Goal: Information Seeking & Learning: Compare options

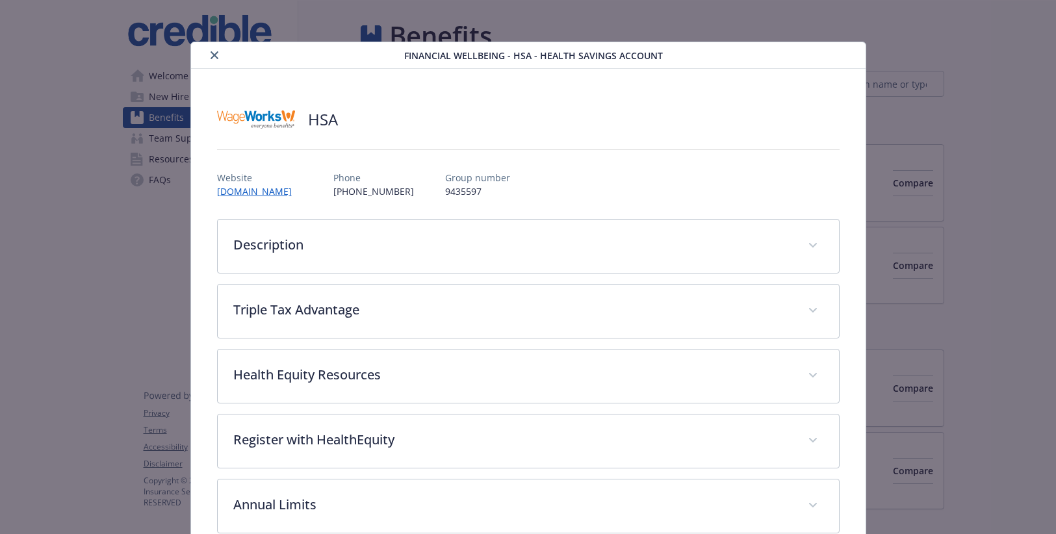
scroll to position [849, 0]
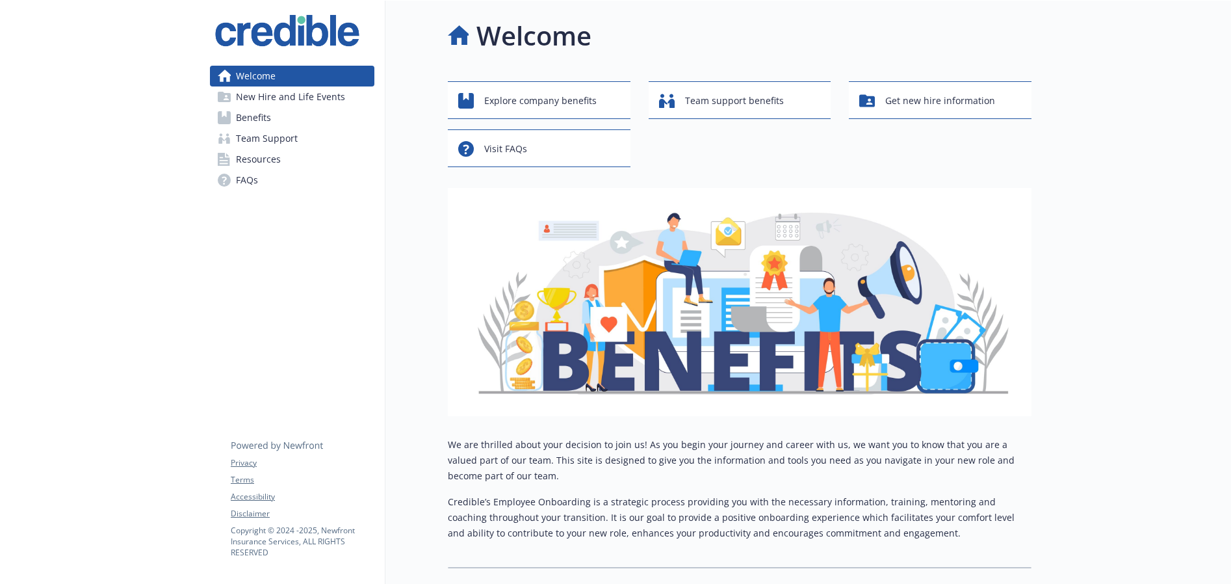
click at [255, 118] on span "Benefits" at bounding box center [253, 117] width 35 height 21
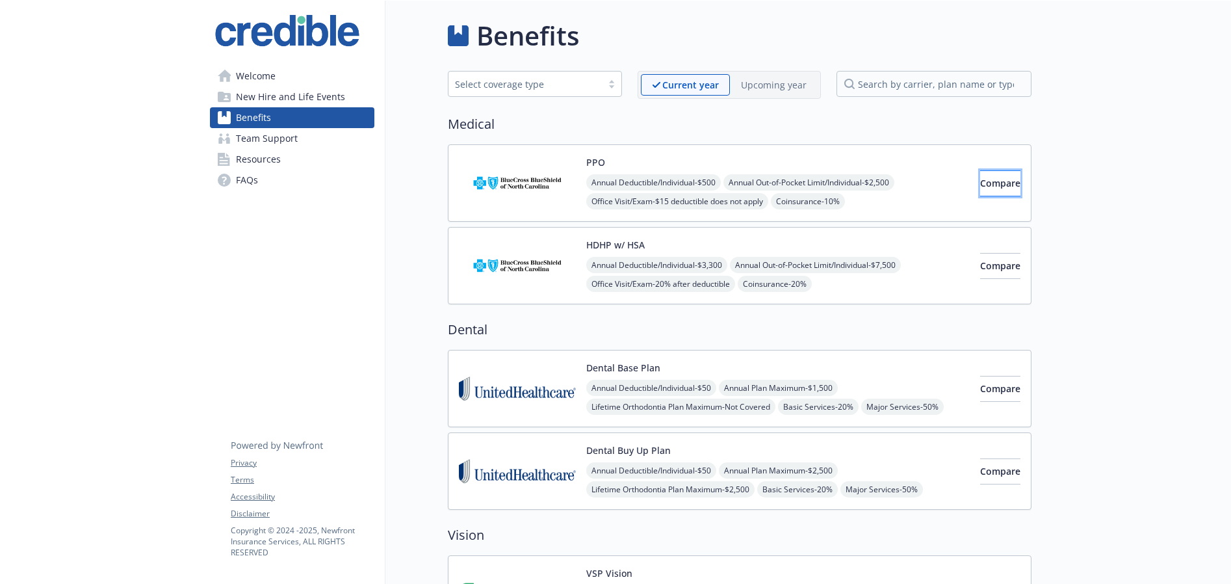
click at [980, 186] on span "Compare" at bounding box center [1000, 183] width 40 height 12
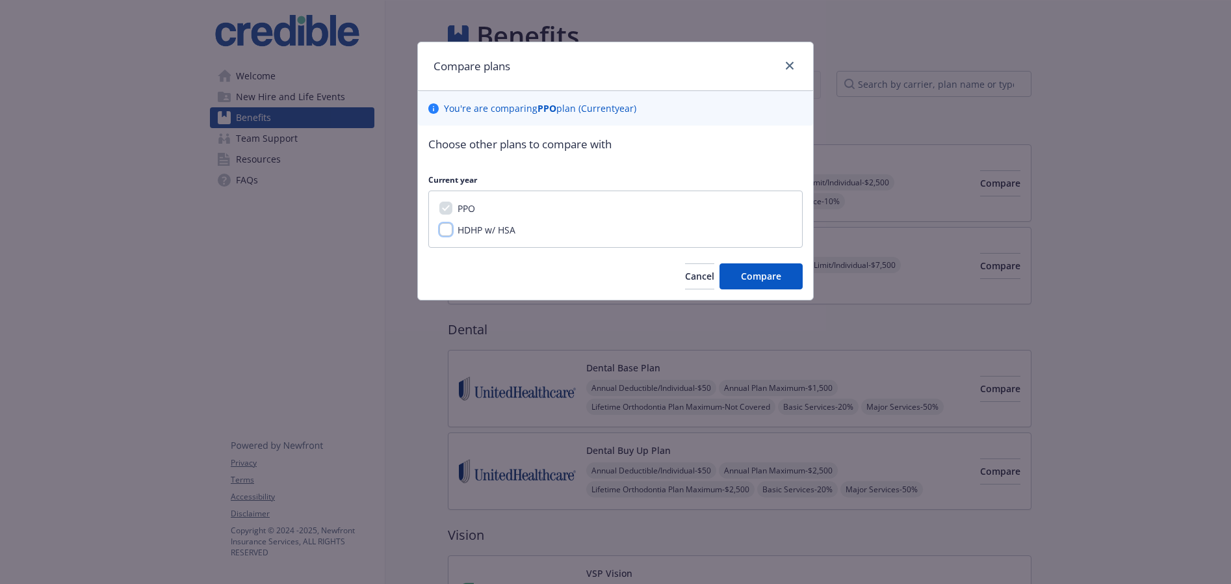
click at [441, 232] on input "HDHP w/ HSA" at bounding box center [445, 229] width 13 height 13
checkbox input "true"
click at [793, 276] on button "Compare" at bounding box center [761, 276] width 83 height 26
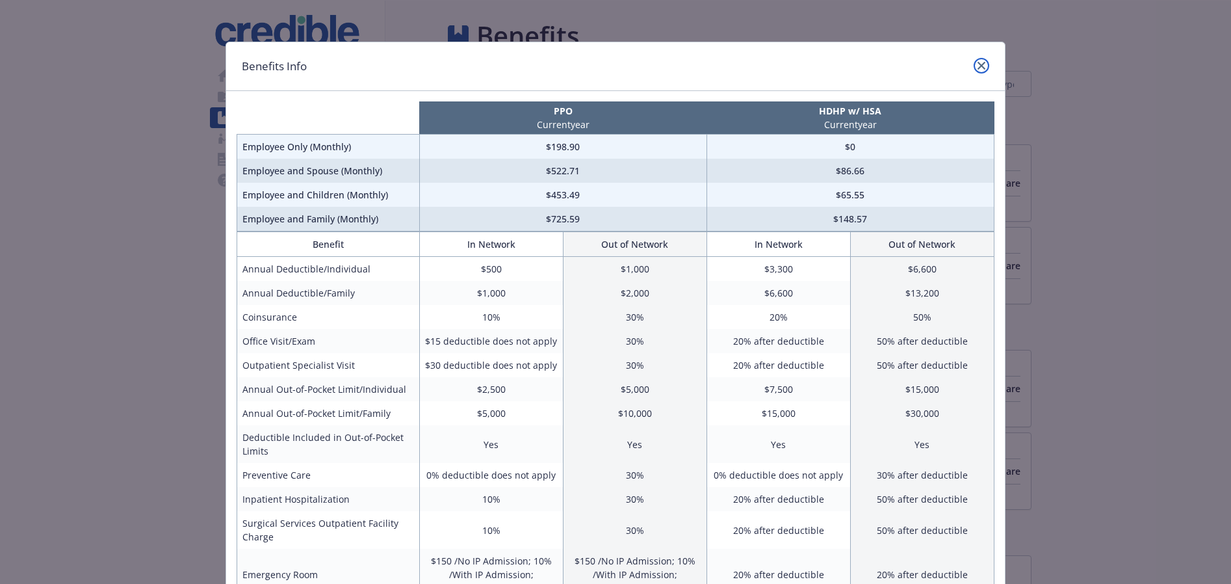
click at [976, 62] on link "close" at bounding box center [982, 66] width 16 height 16
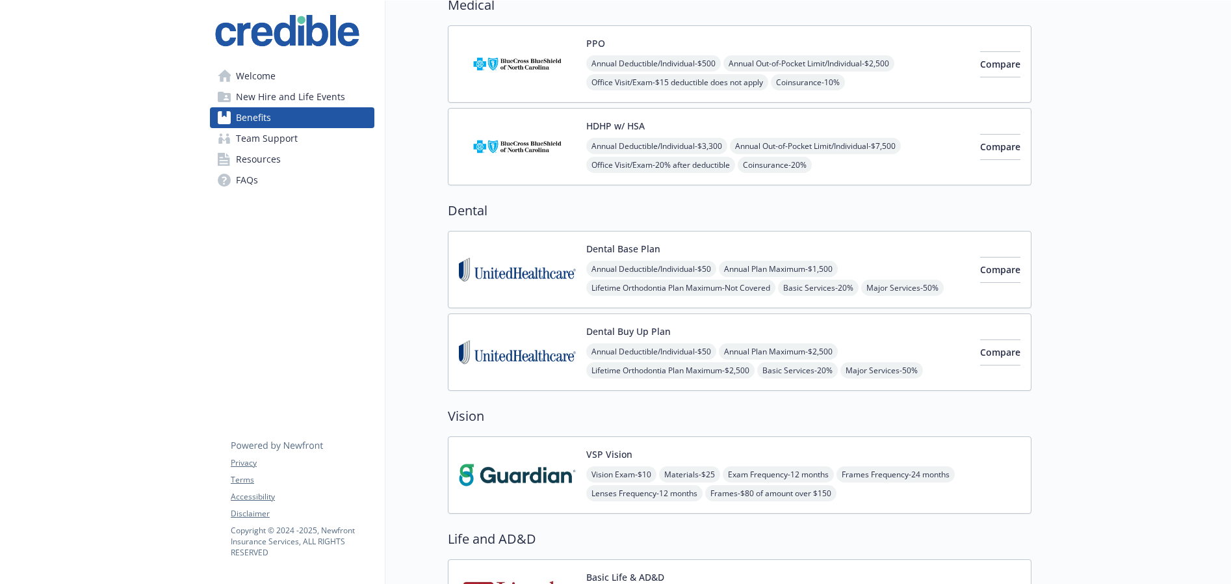
scroll to position [124, 0]
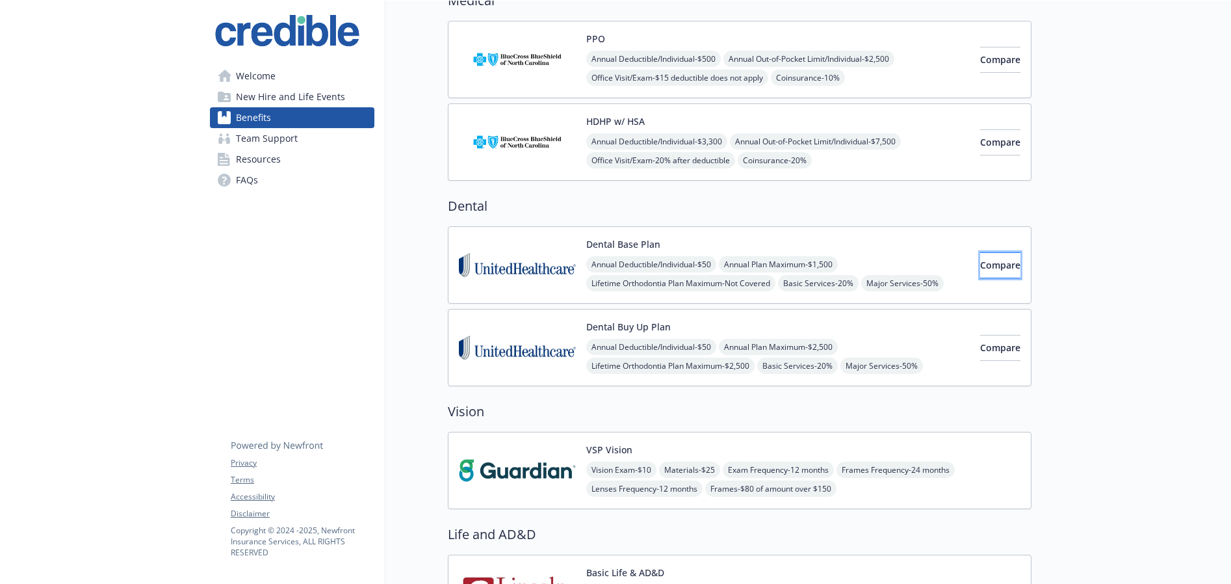
click at [1001, 265] on button "Compare" at bounding box center [1000, 265] width 40 height 26
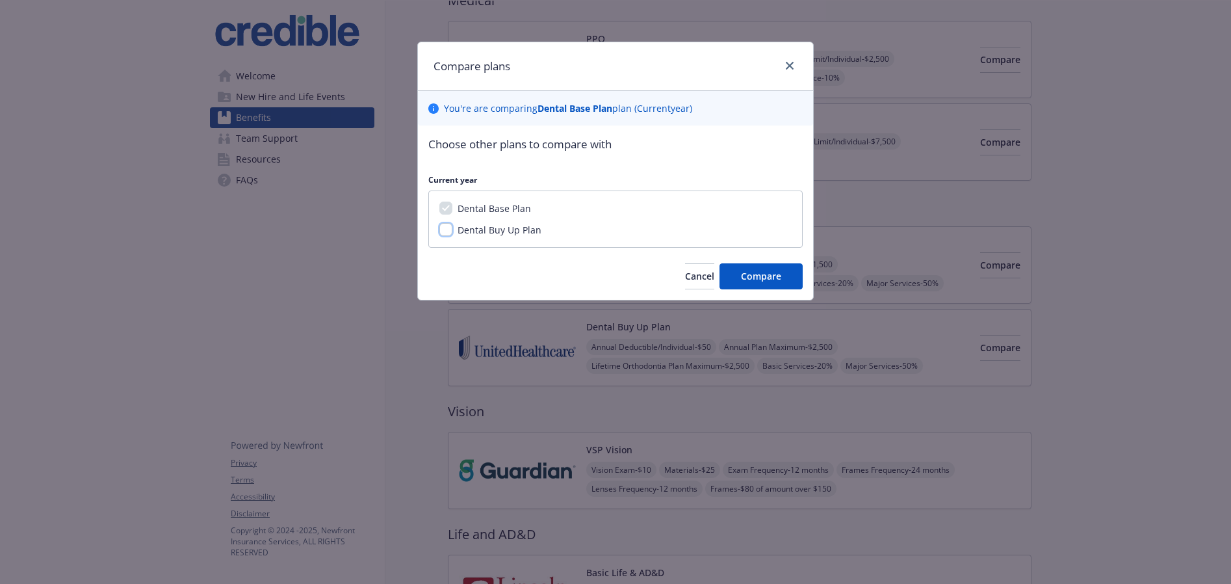
click at [445, 231] on input "Dental Buy Up Plan" at bounding box center [445, 229] width 13 height 13
checkbox input "true"
click at [733, 277] on button "Compare" at bounding box center [761, 276] width 83 height 26
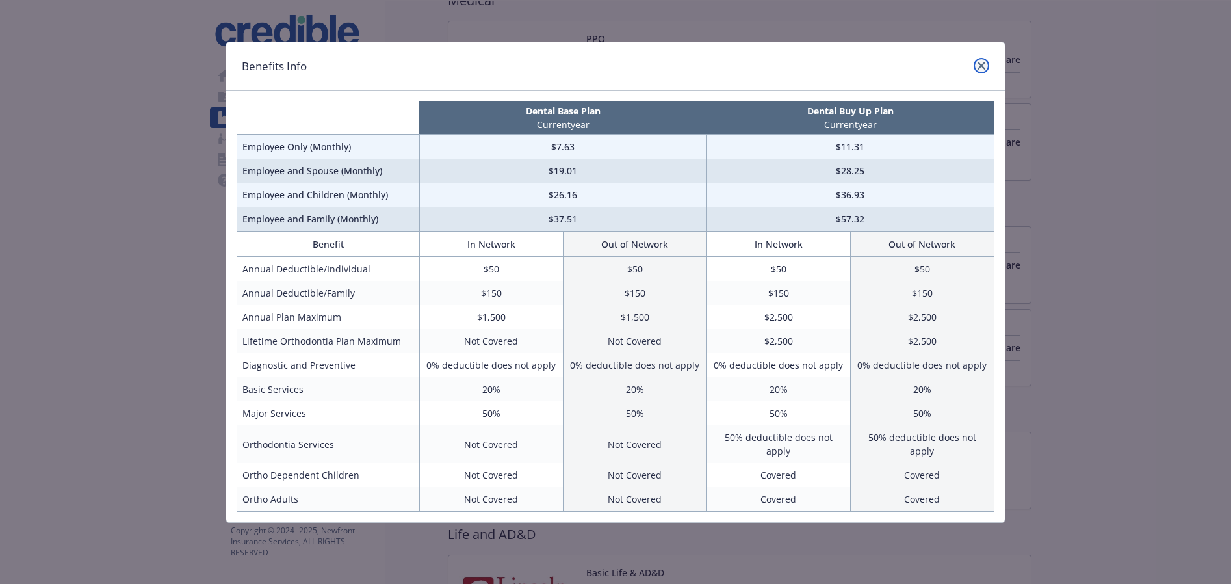
click at [980, 63] on icon "close" at bounding box center [982, 66] width 8 height 8
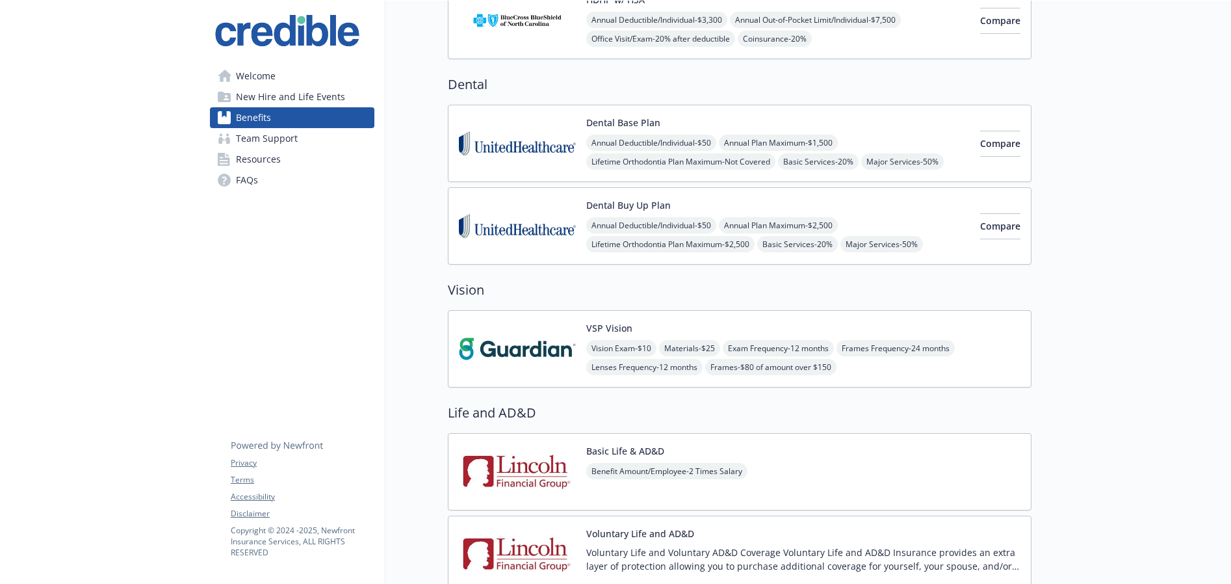
scroll to position [250, 0]
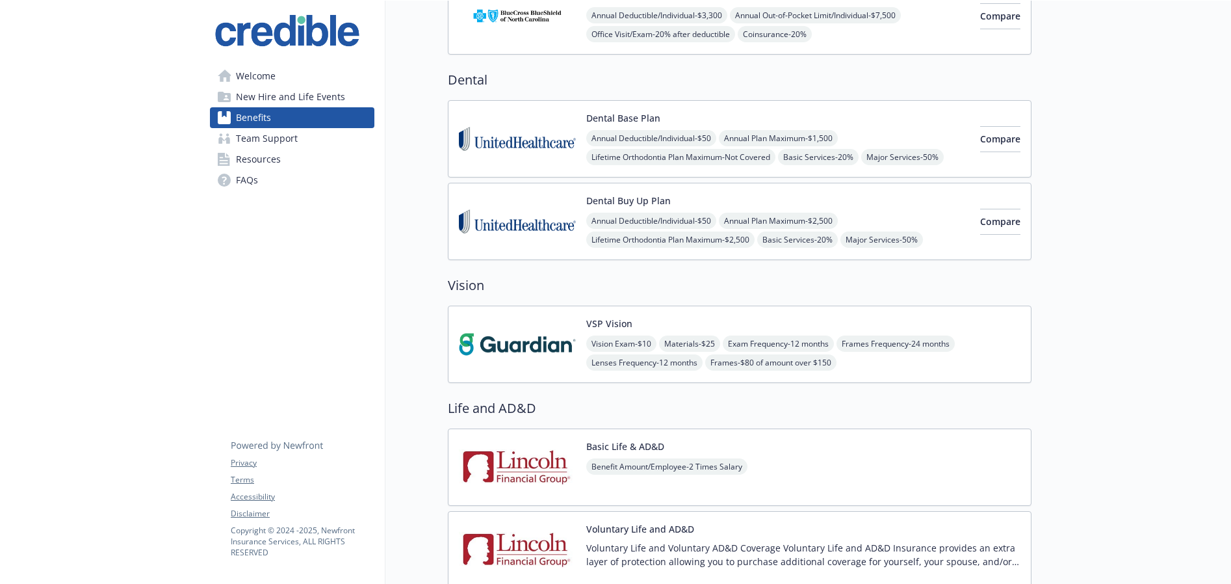
click at [564, 319] on img at bounding box center [517, 344] width 117 height 55
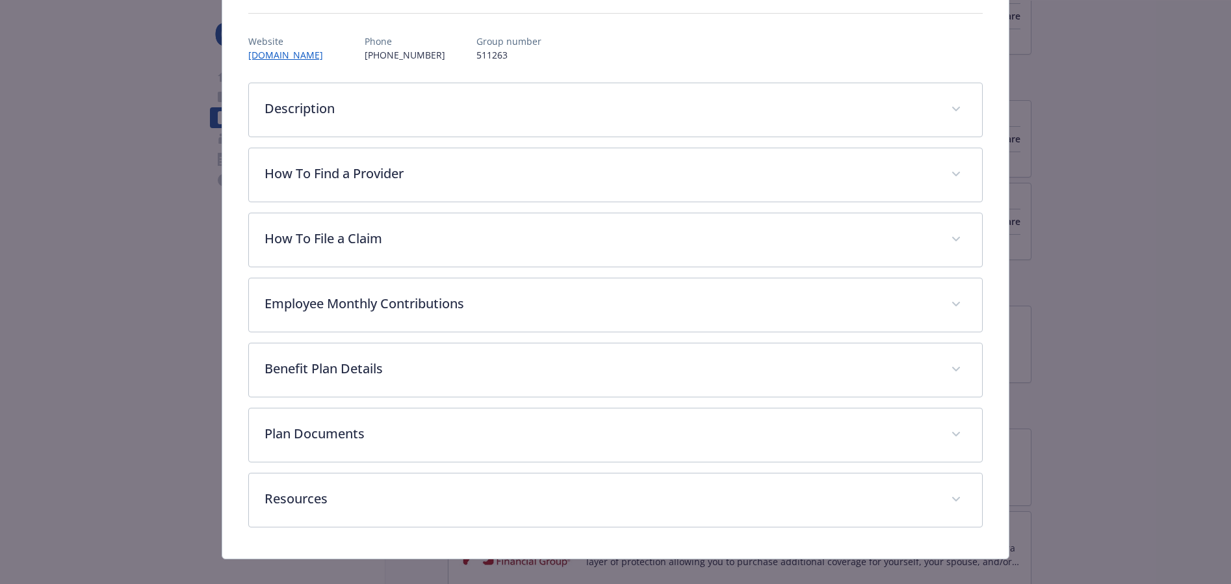
scroll to position [139, 0]
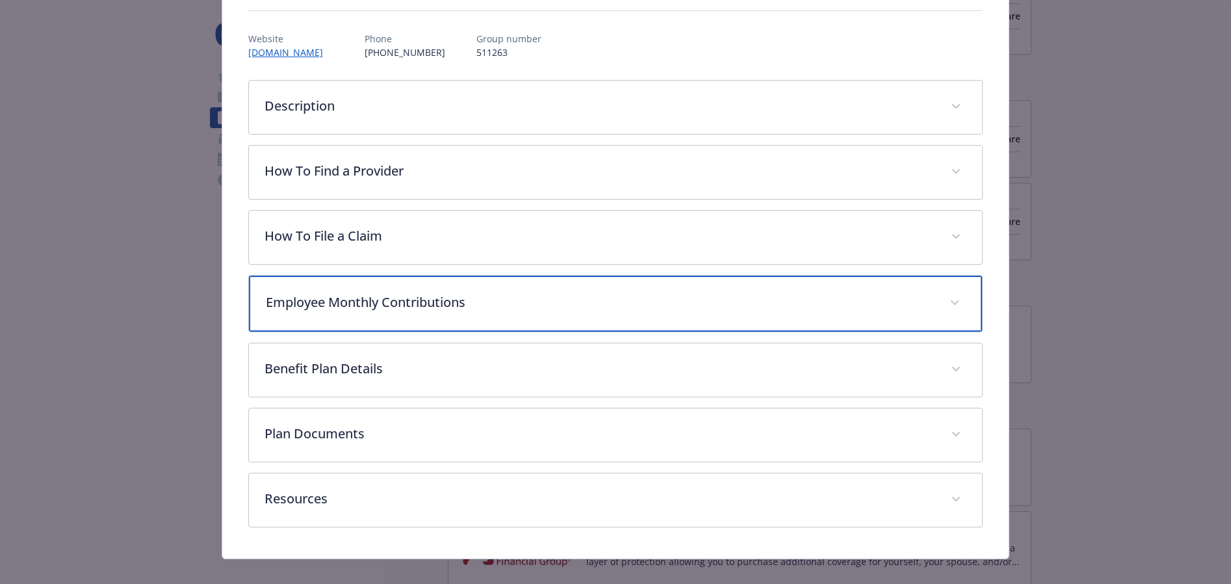
click at [959, 299] on span "details for plan Vision - VSP Vision - Vision" at bounding box center [954, 303] width 21 height 21
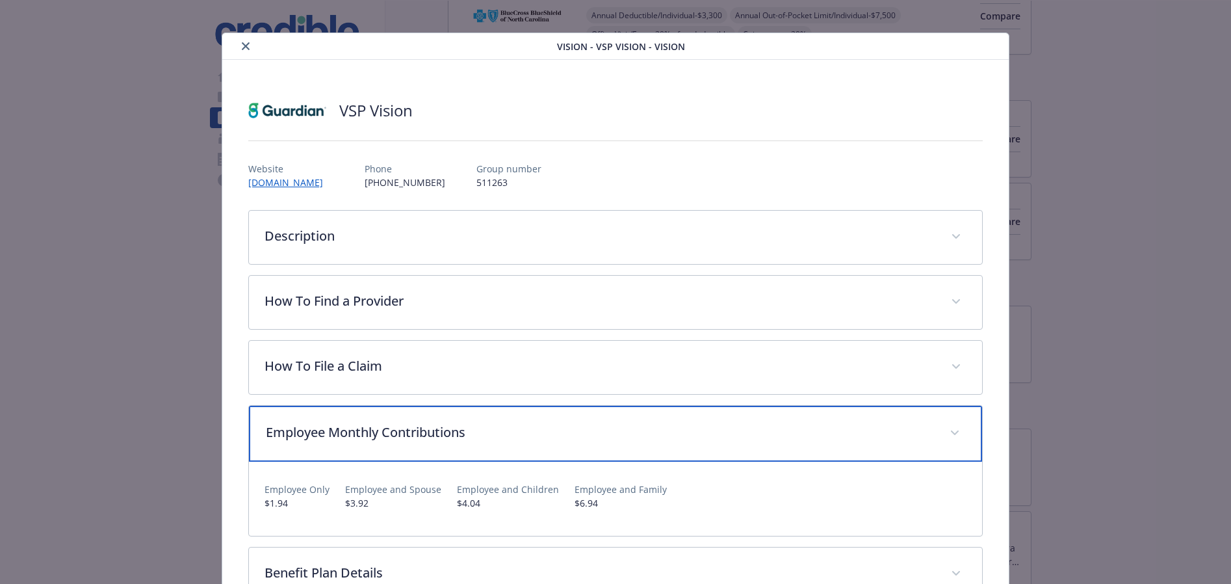
scroll to position [0, 0]
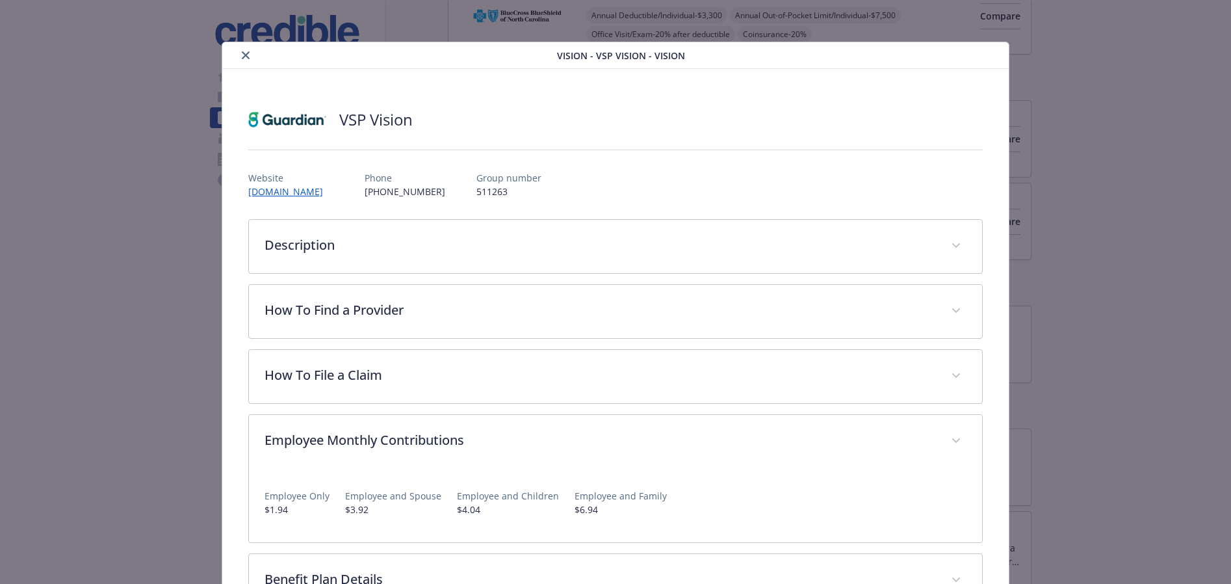
click at [242, 53] on icon "close" at bounding box center [246, 55] width 8 height 8
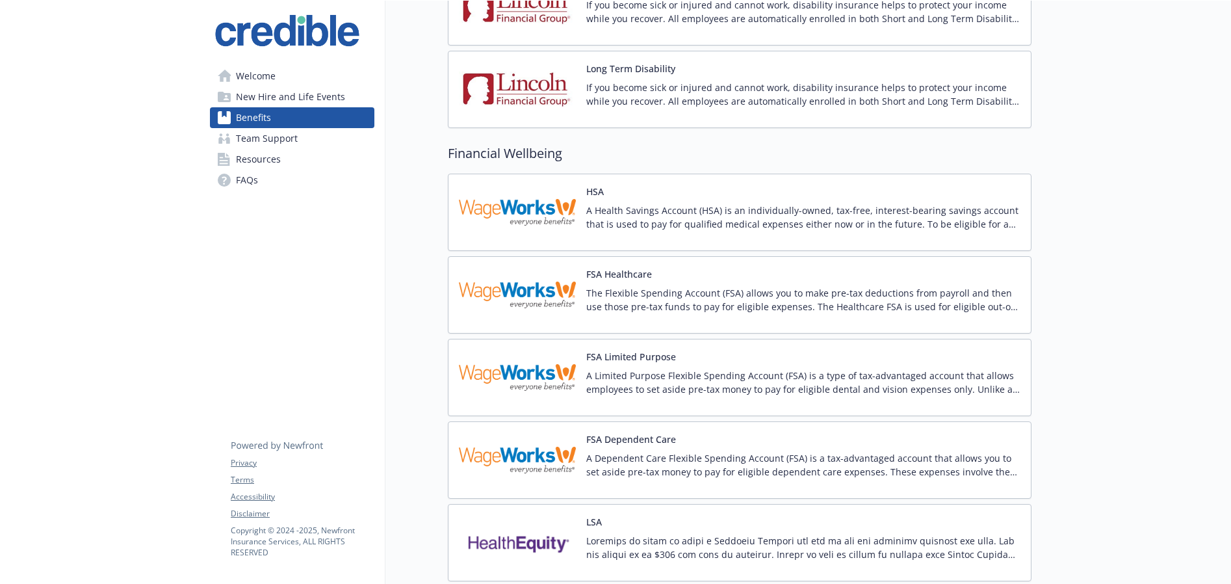
scroll to position [917, 0]
click at [574, 185] on img at bounding box center [517, 210] width 117 height 55
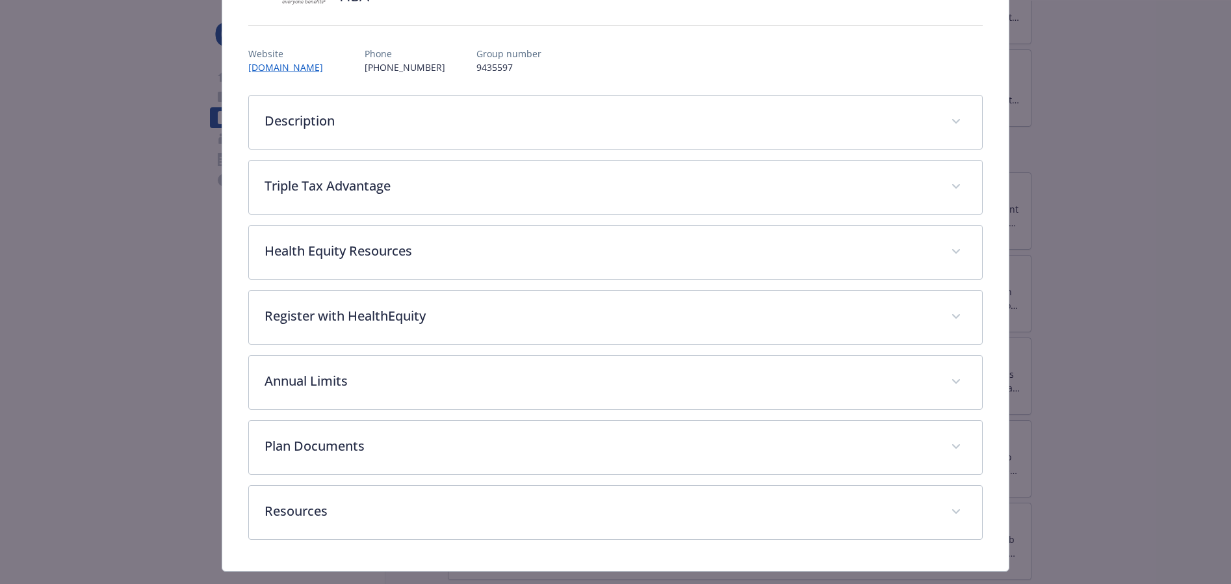
scroll to position [153, 0]
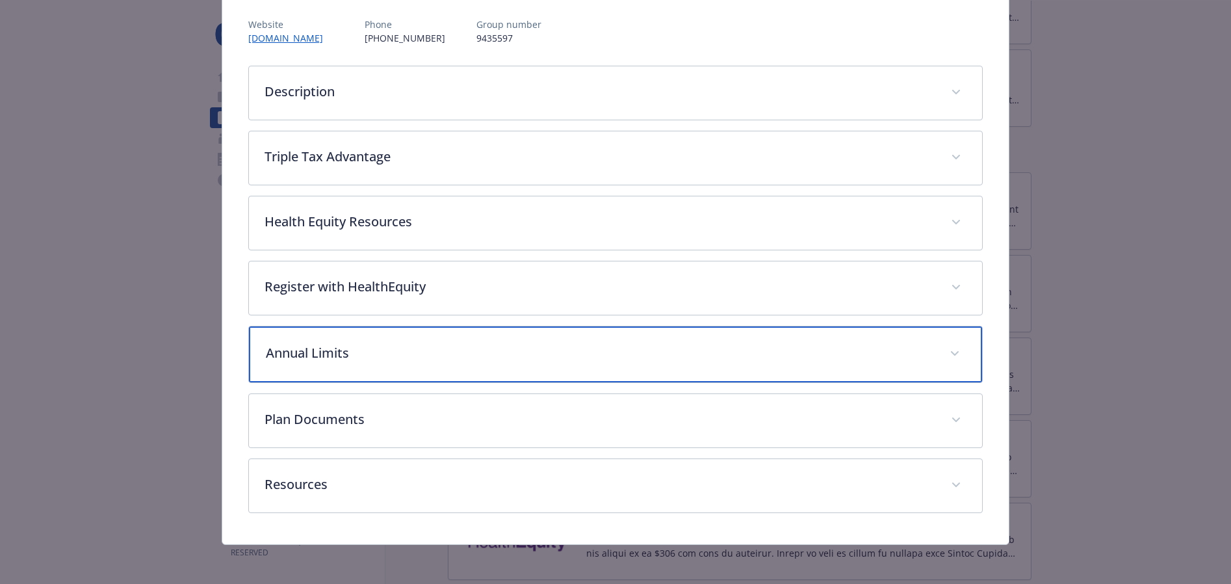
click at [957, 348] on span "details for plan Financial Wellbeing - HSA - Health Savings Account" at bounding box center [954, 353] width 21 height 21
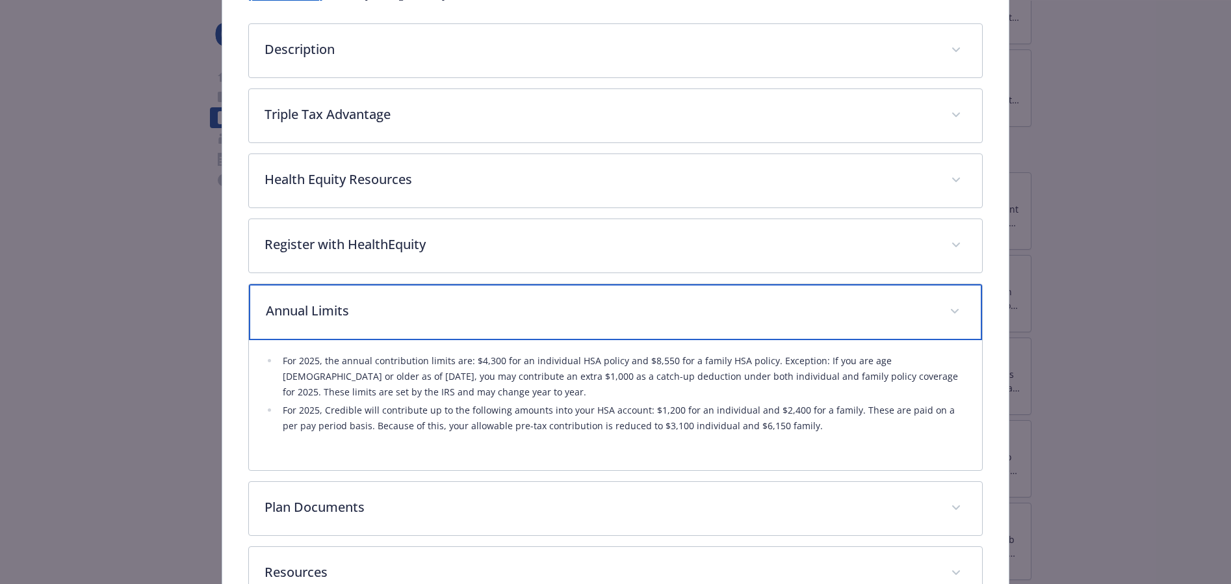
scroll to position [199, 0]
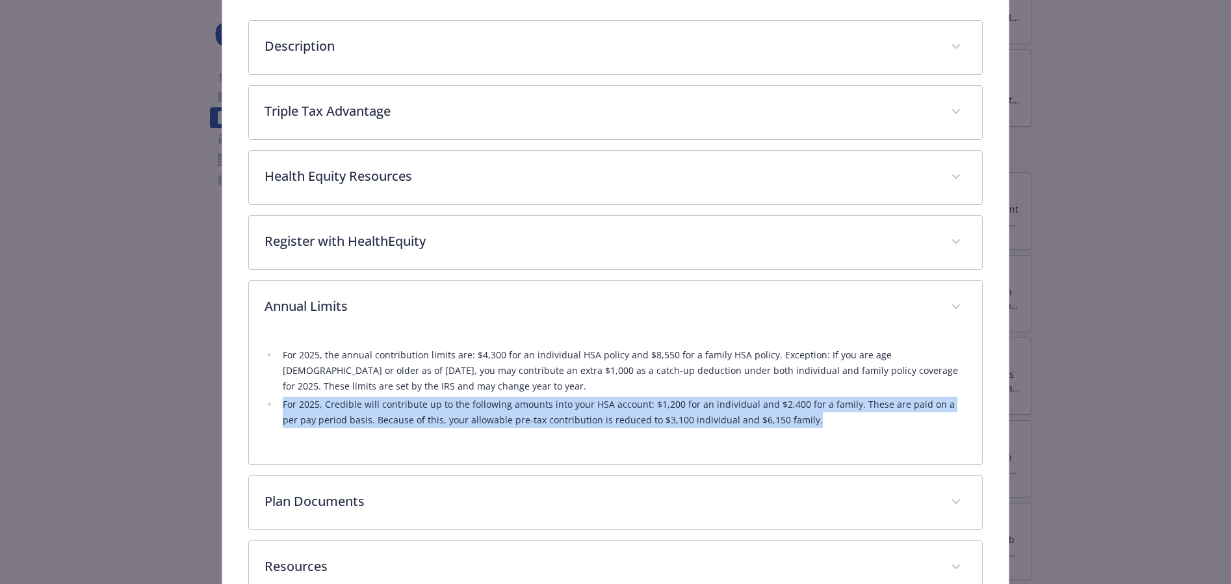
drag, startPoint x: 283, startPoint y: 407, endPoint x: 810, endPoint y: 421, distance: 526.7
click at [810, 420] on li "For 2025, Credible will contribute up to the following amounts into your HSA ac…" at bounding box center [623, 412] width 688 height 31
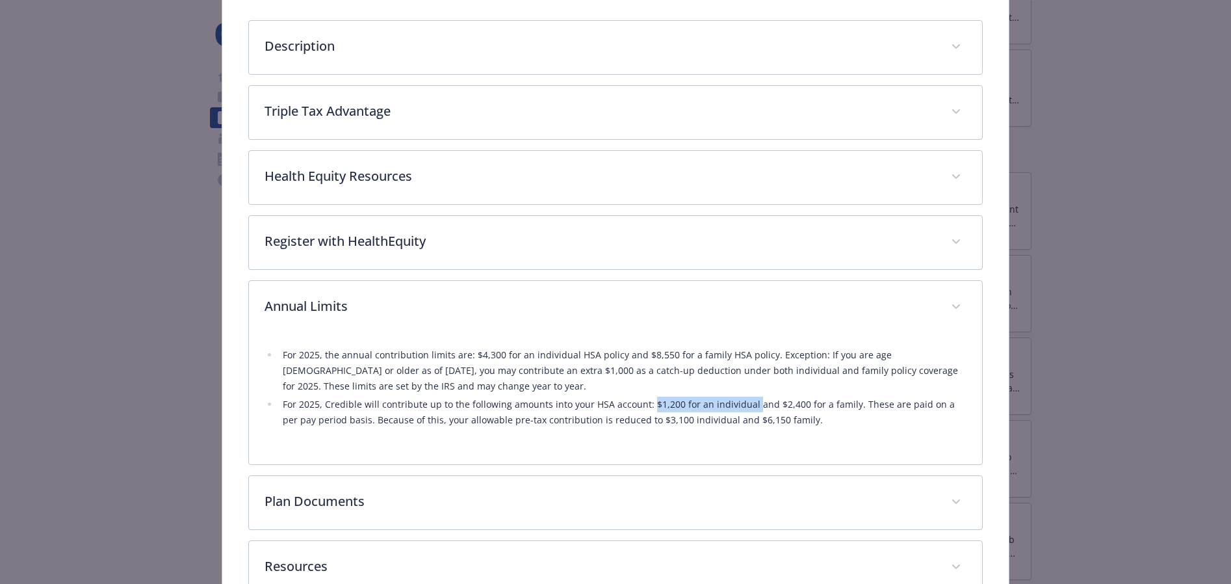
drag, startPoint x: 651, startPoint y: 404, endPoint x: 747, endPoint y: 405, distance: 96.2
click at [747, 405] on li "For 2025, Credible will contribute up to the following amounts into your HSA ac…" at bounding box center [623, 412] width 688 height 31
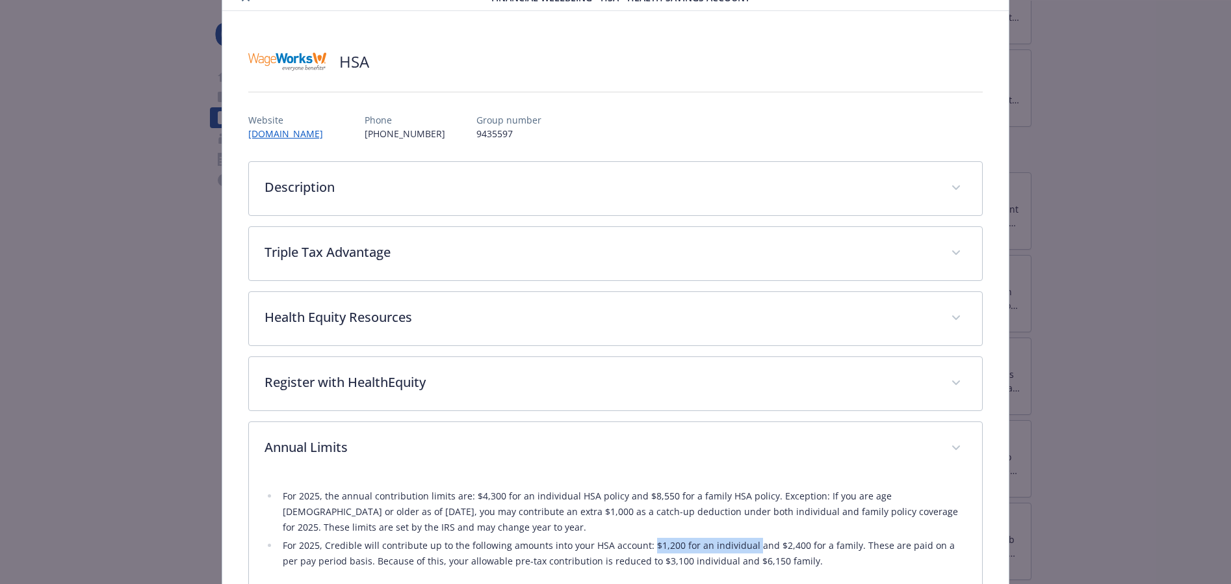
scroll to position [51, 0]
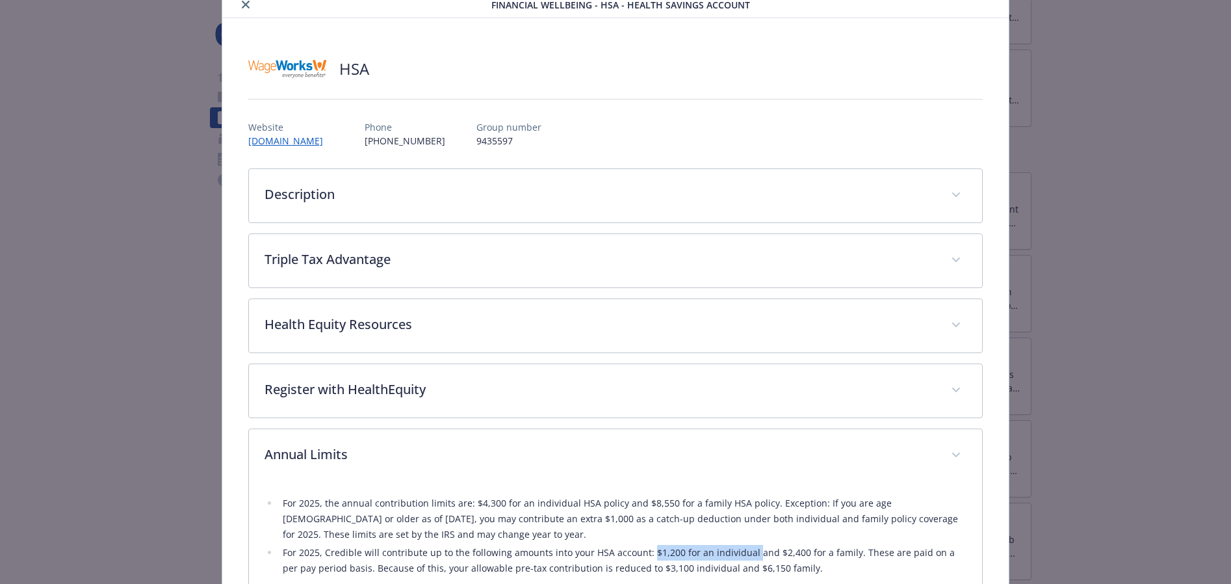
click at [242, 5] on icon "close" at bounding box center [246, 5] width 8 height 8
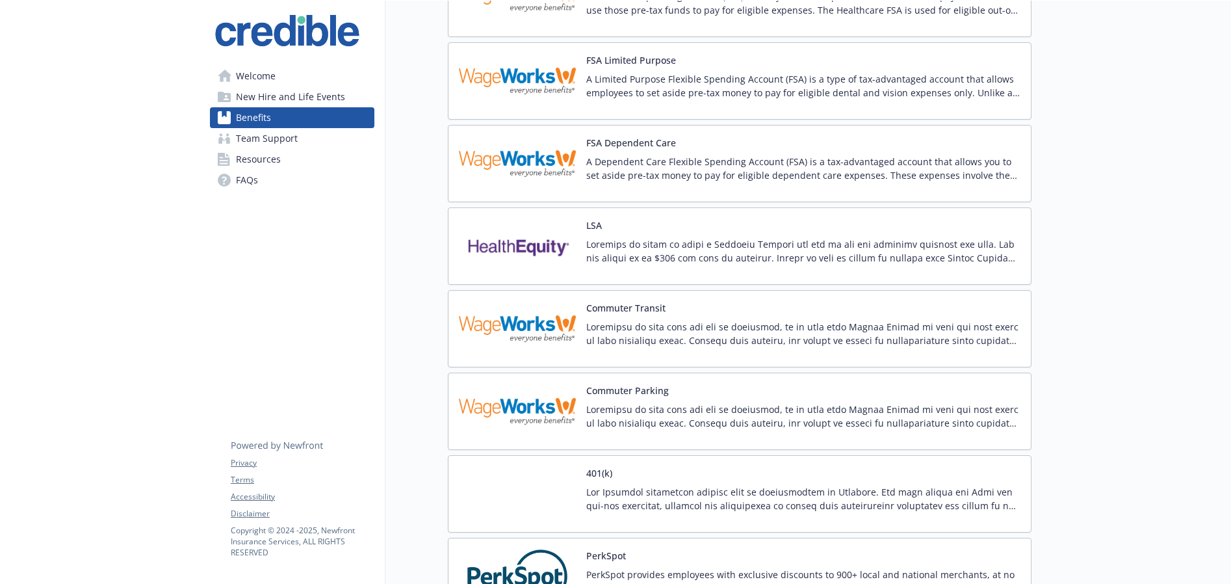
scroll to position [1216, 0]
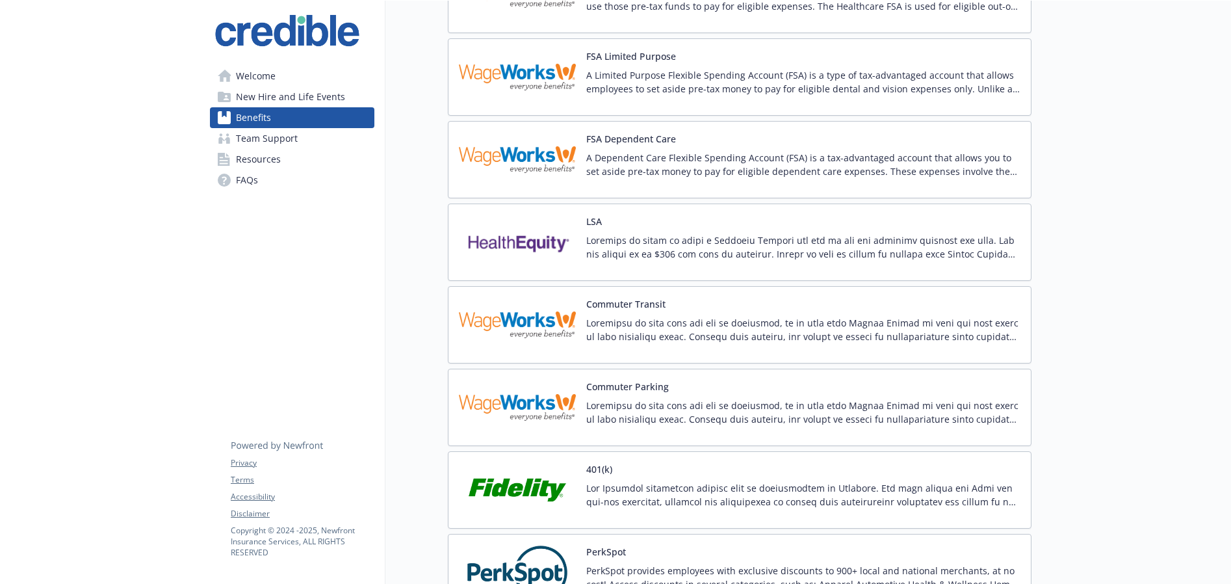
click at [531, 235] on img at bounding box center [517, 242] width 117 height 55
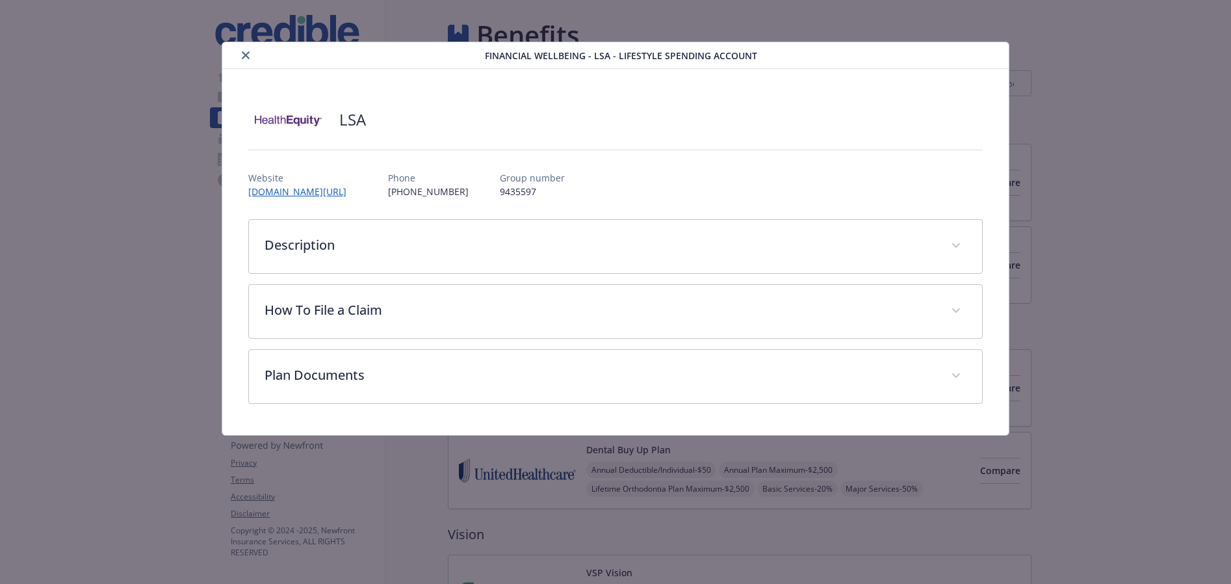
scroll to position [1216, 0]
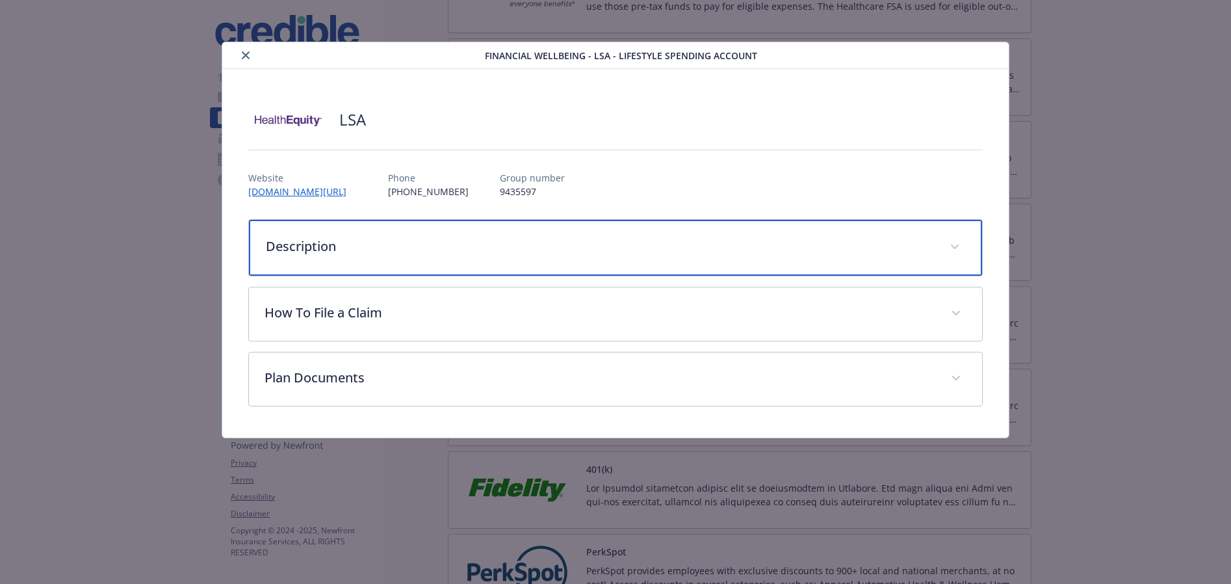
click at [959, 244] on span "details for plan Financial Wellbeing - LSA - Lifestyle Spending Account" at bounding box center [954, 247] width 21 height 21
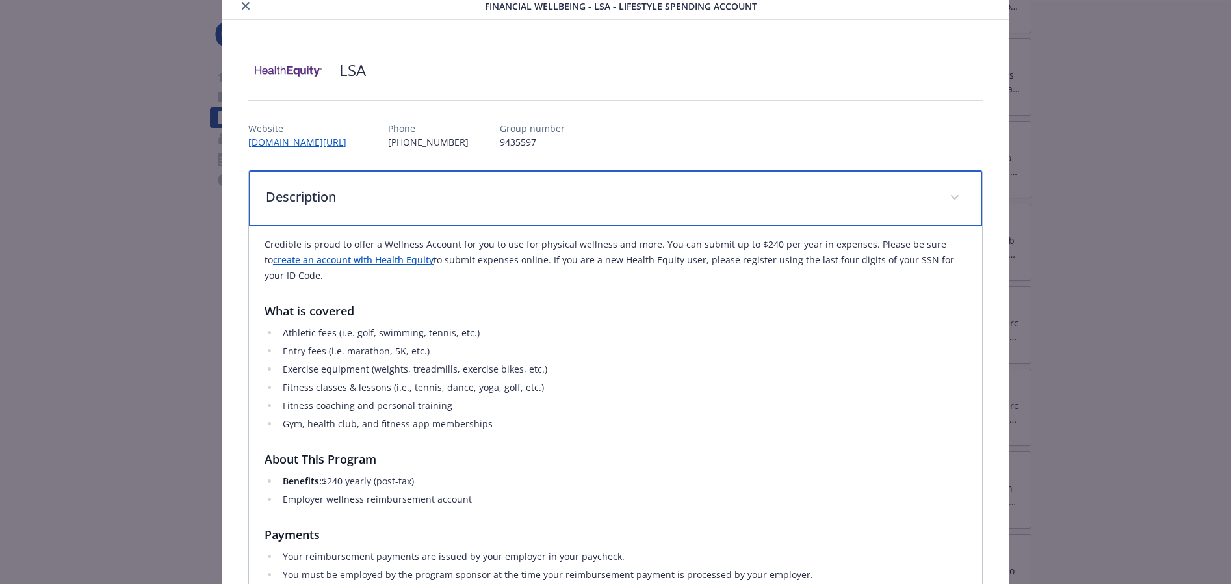
scroll to position [42, 0]
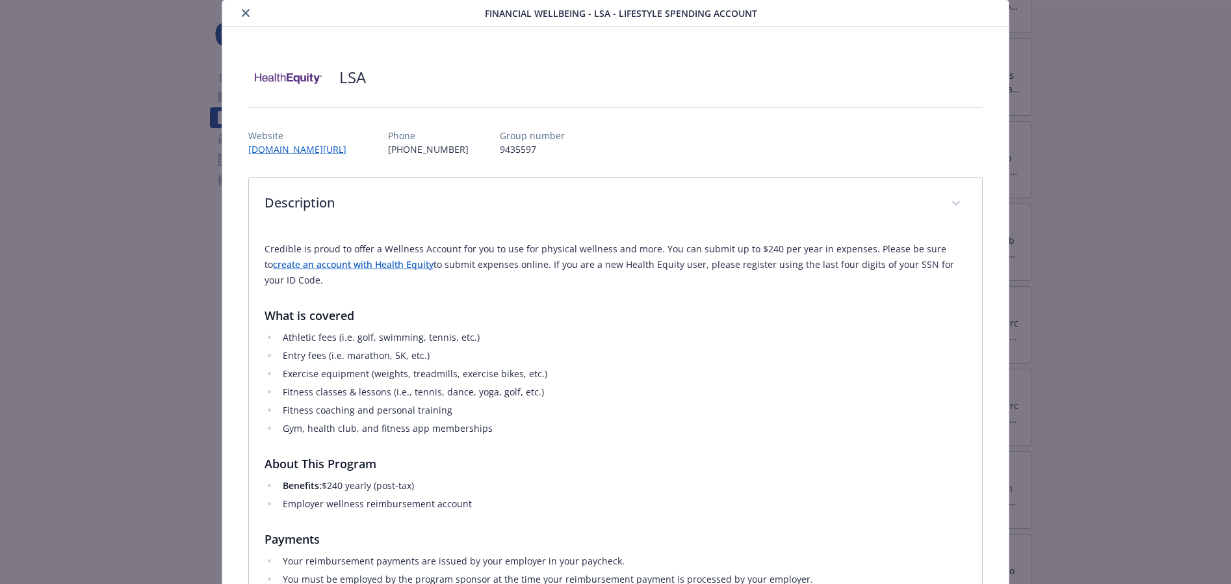
click at [246, 12] on icon "close" at bounding box center [246, 13] width 8 height 8
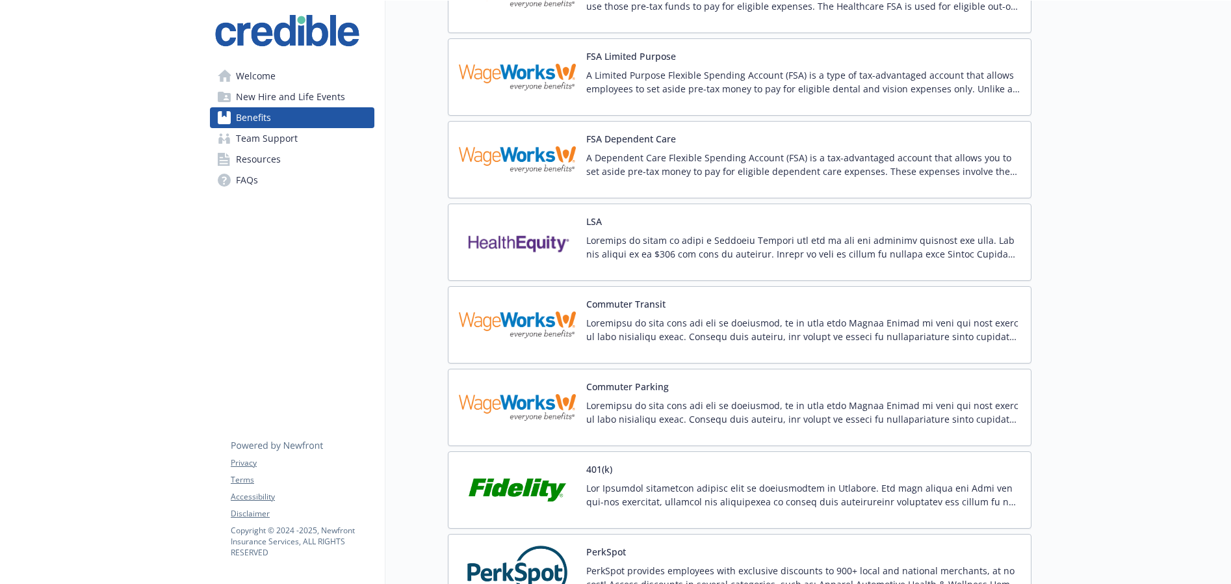
click at [610, 230] on div "LSA" at bounding box center [803, 242] width 434 height 55
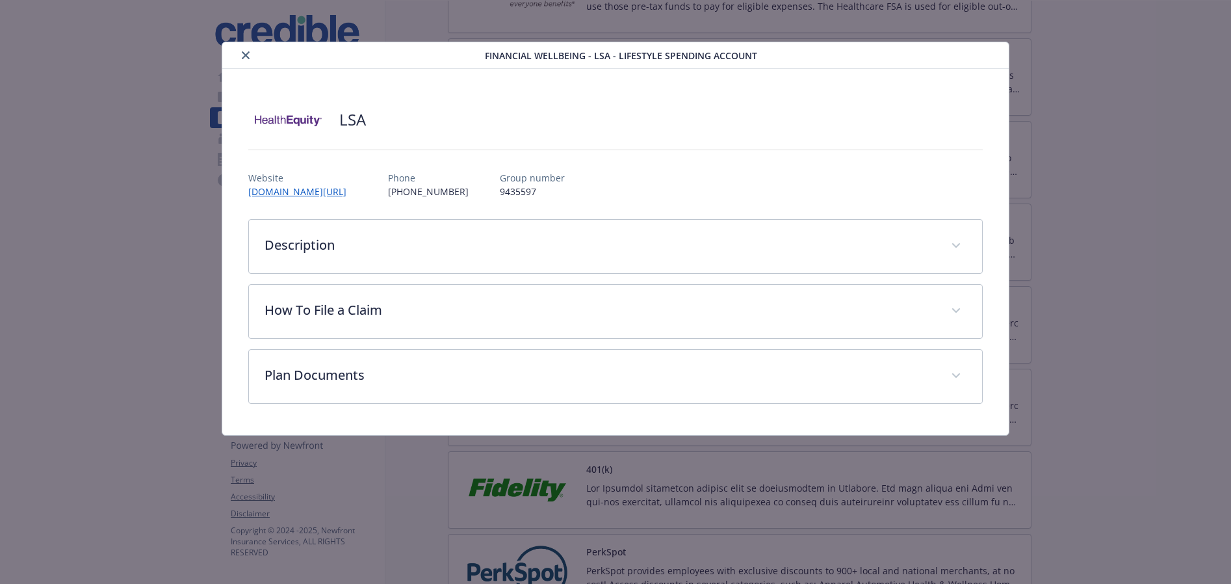
click at [242, 55] on icon "close" at bounding box center [246, 55] width 8 height 8
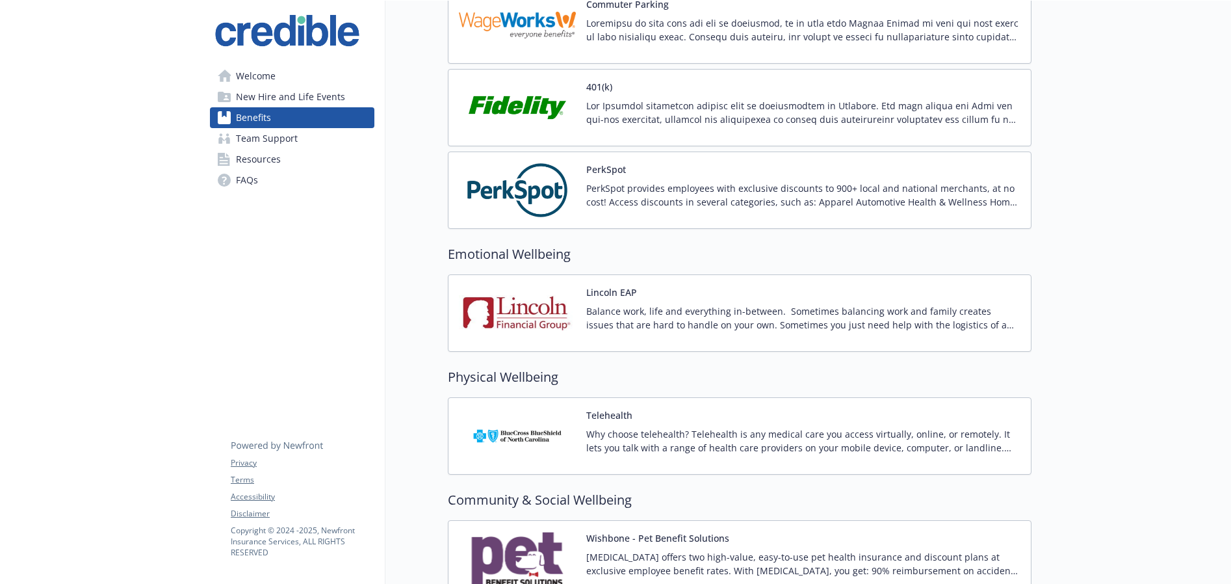
scroll to position [1601, 0]
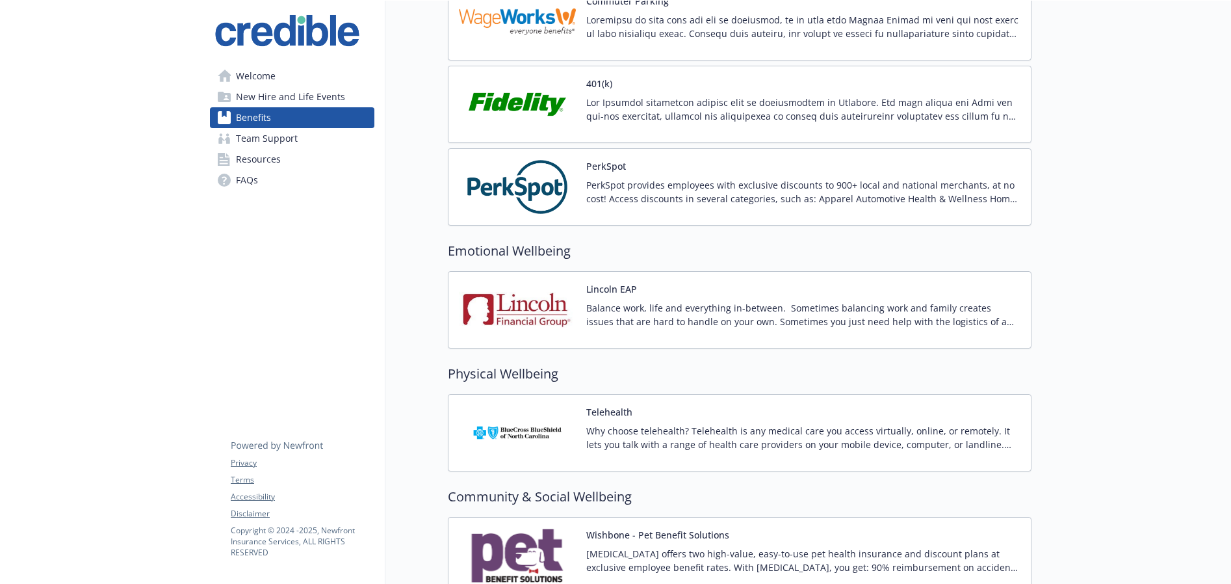
click at [530, 302] on img at bounding box center [517, 309] width 117 height 55
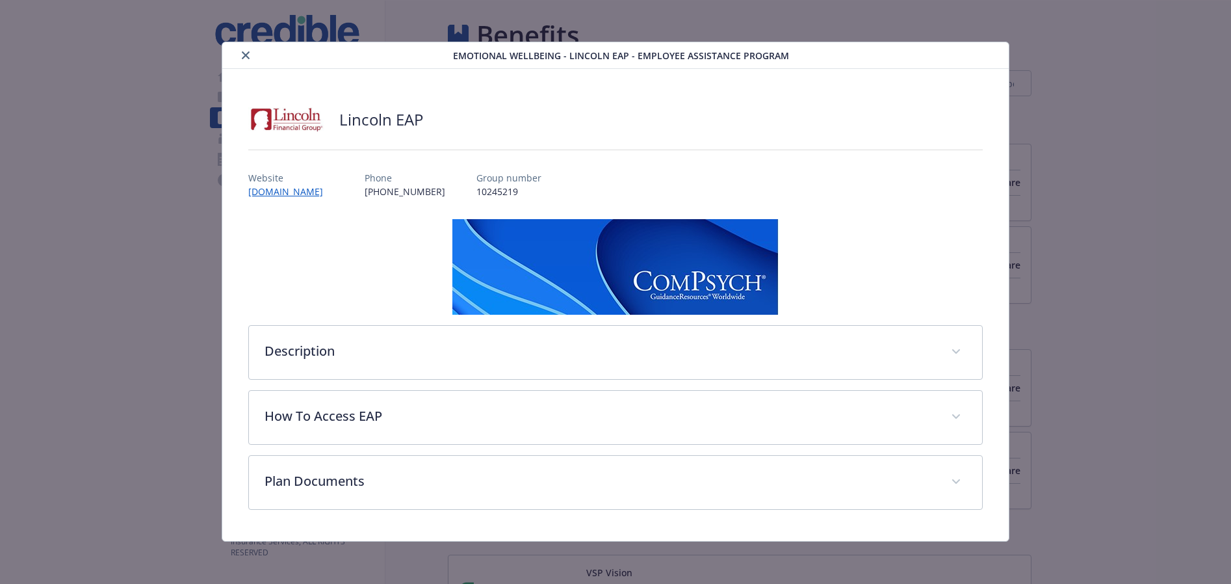
scroll to position [1601, 0]
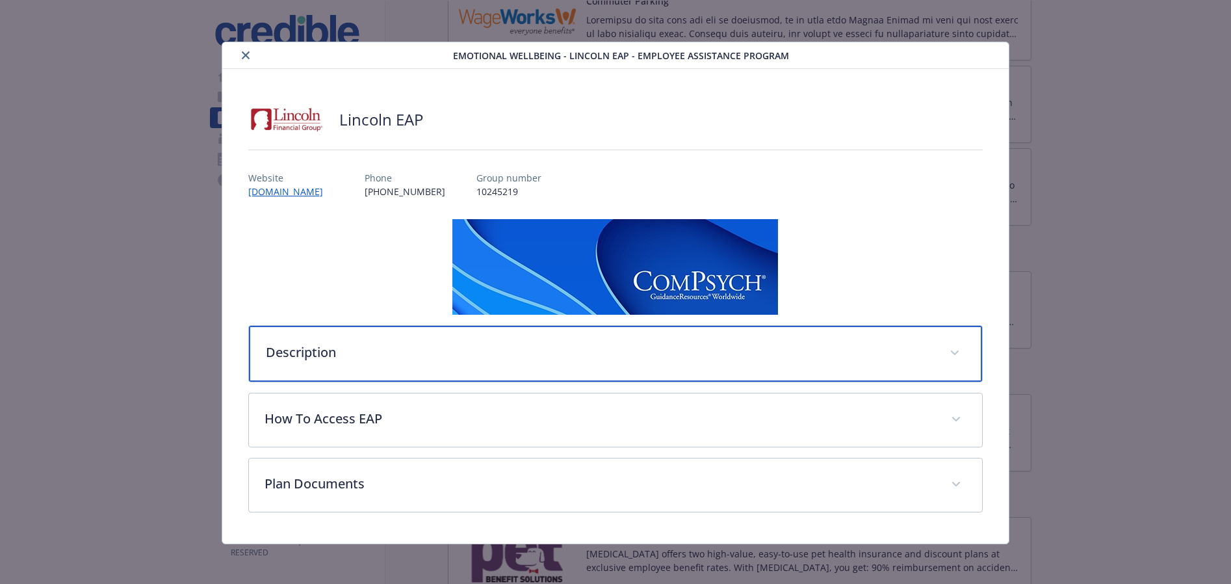
click at [538, 356] on p "Description" at bounding box center [600, 353] width 668 height 20
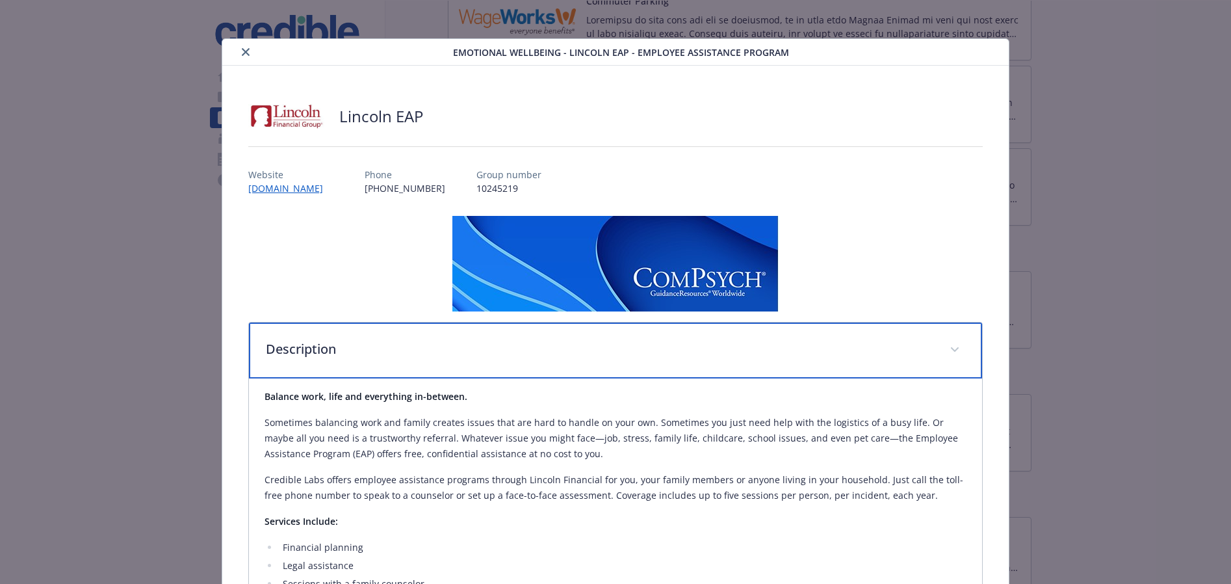
scroll to position [0, 0]
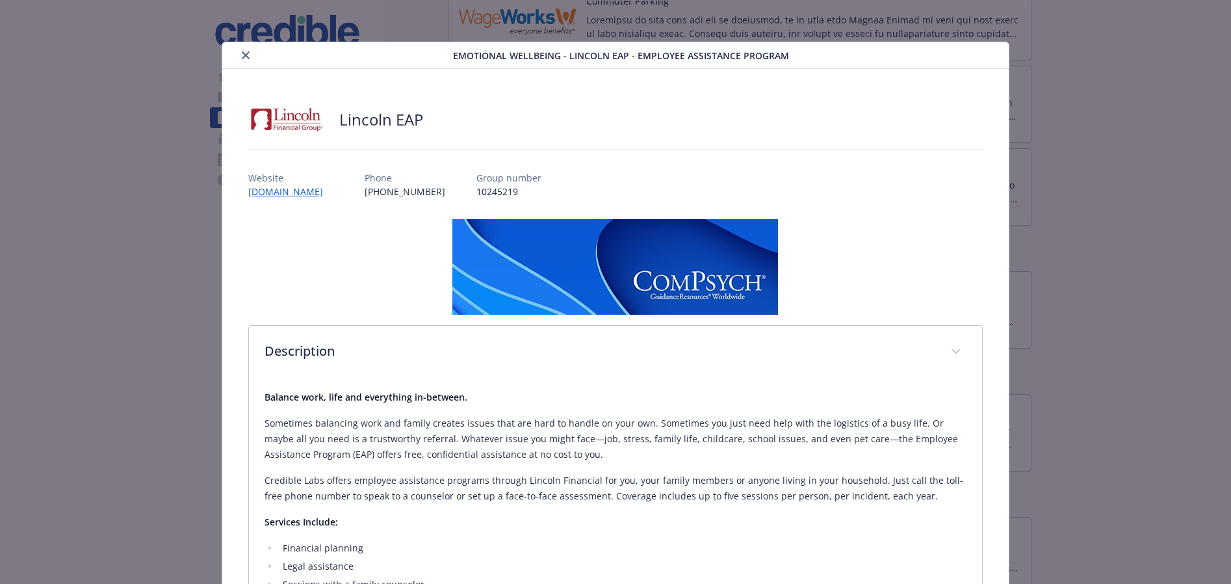
click at [245, 55] on icon "close" at bounding box center [246, 55] width 8 height 8
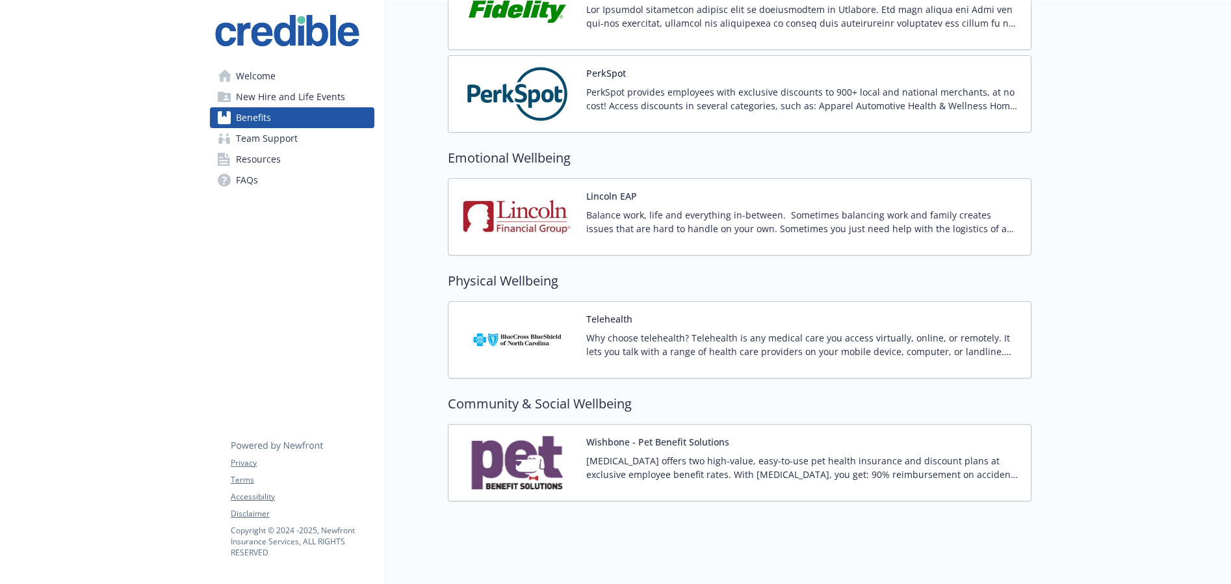
scroll to position [1705, 0]
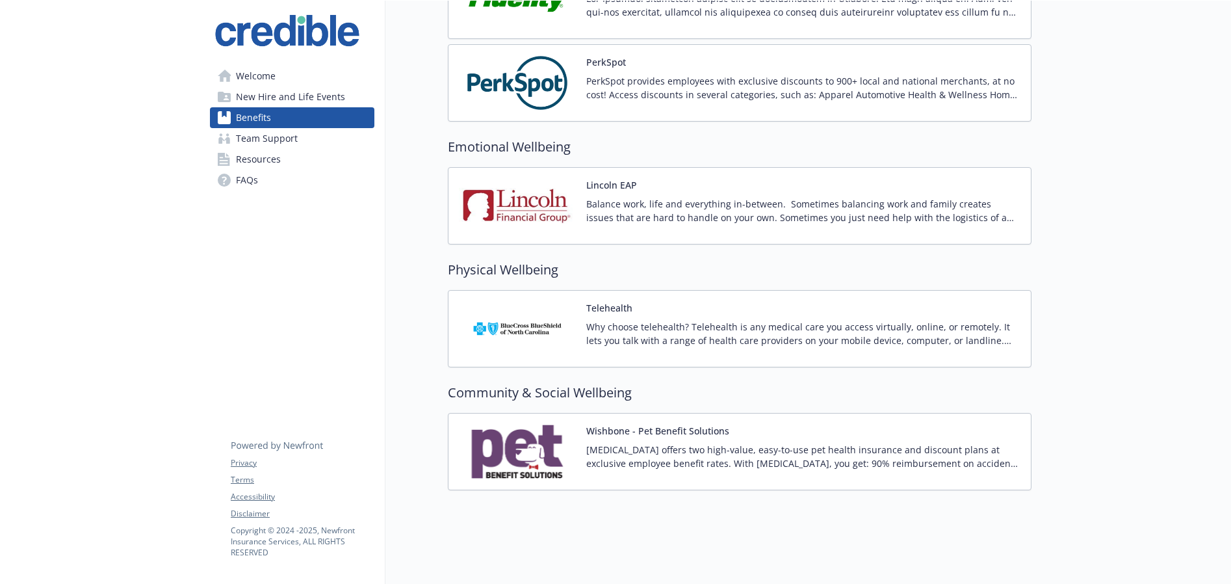
click at [508, 449] on img at bounding box center [517, 451] width 117 height 55
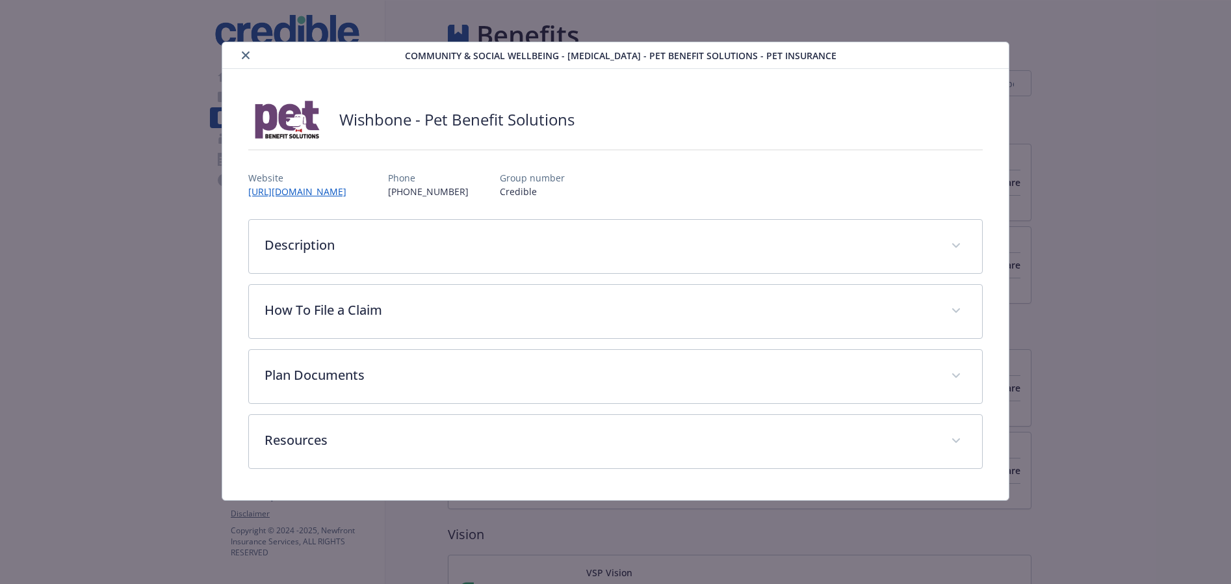
scroll to position [1705, 0]
click at [242, 58] on icon "close" at bounding box center [246, 55] width 8 height 8
